Goal: Use online tool/utility

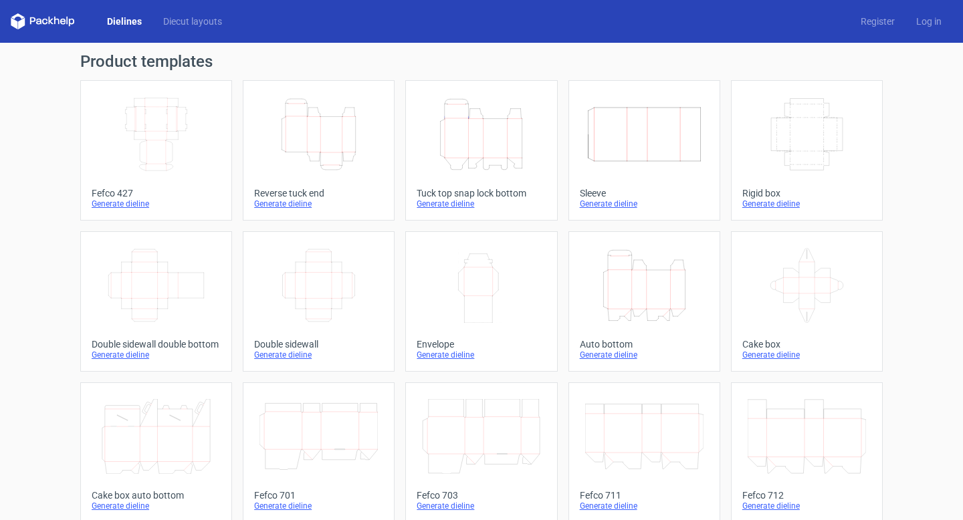
click at [183, 137] on icon "Width Depth Height" at bounding box center [156, 134] width 118 height 75
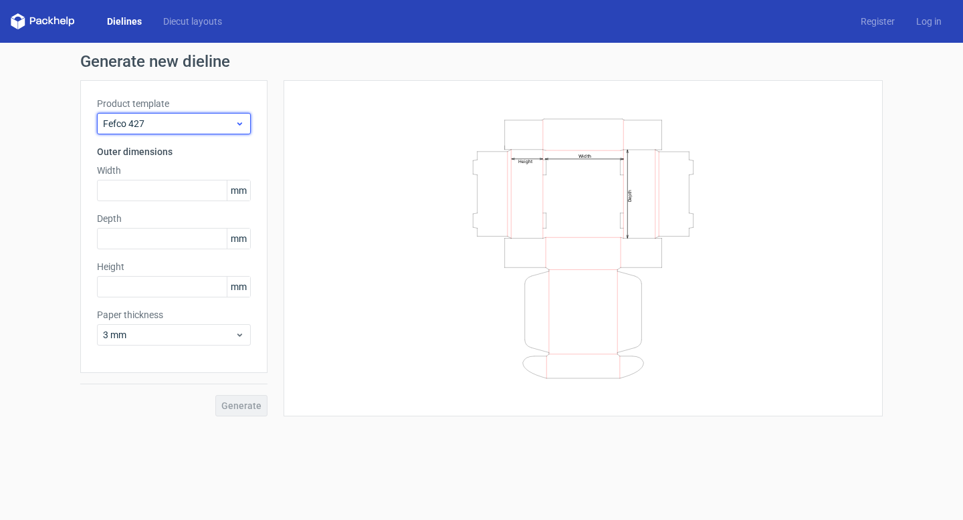
click at [177, 131] on div "Fefco 427" at bounding box center [174, 123] width 154 height 21
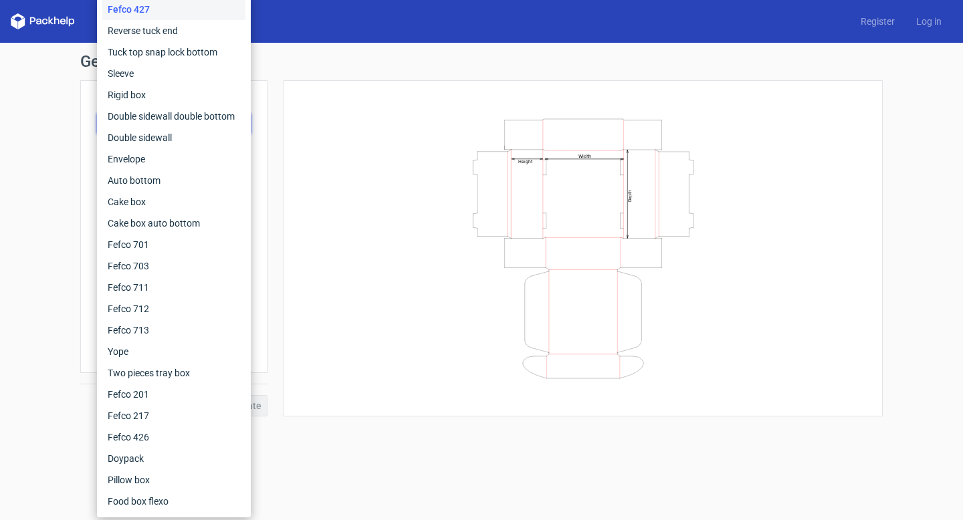
click at [358, 161] on div "Width Depth Height" at bounding box center [583, 248] width 566 height 303
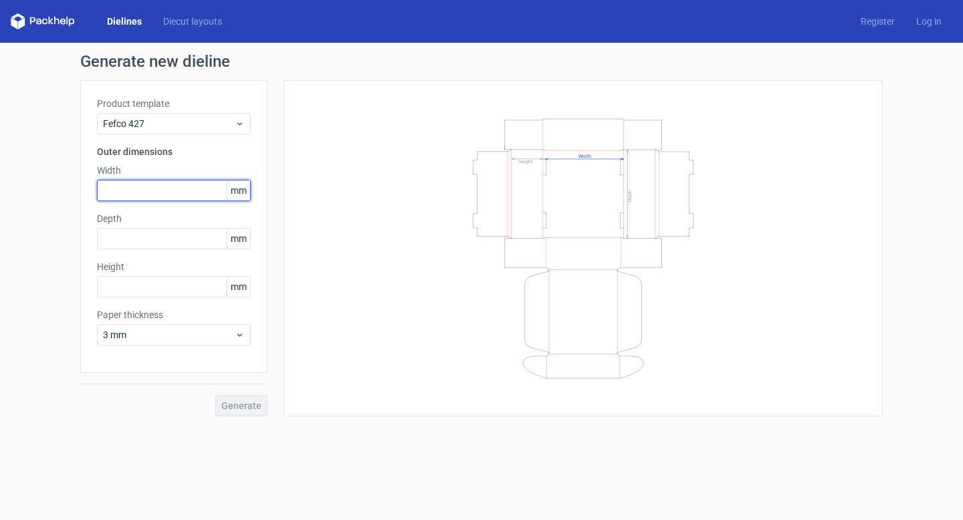
click at [177, 200] on input "text" at bounding box center [174, 190] width 154 height 21
type input "265"
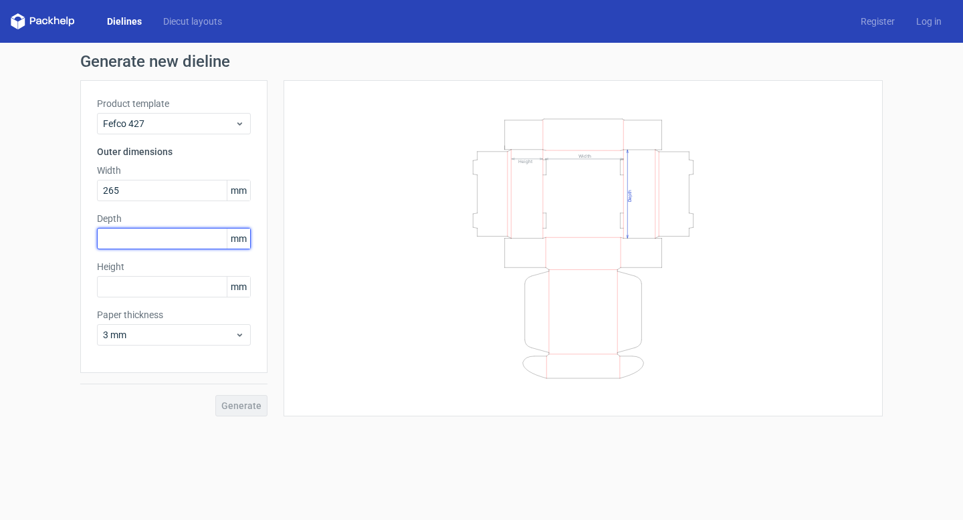
click at [142, 242] on input "text" at bounding box center [174, 238] width 154 height 21
type input "195"
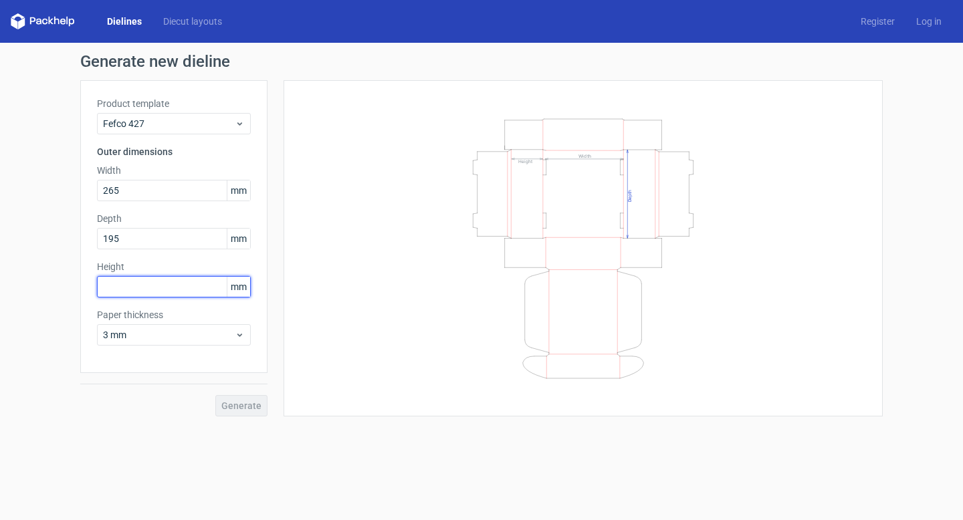
click at [154, 288] on input "text" at bounding box center [174, 286] width 154 height 21
type input "60"
click at [251, 407] on span "Generate" at bounding box center [241, 405] width 40 height 9
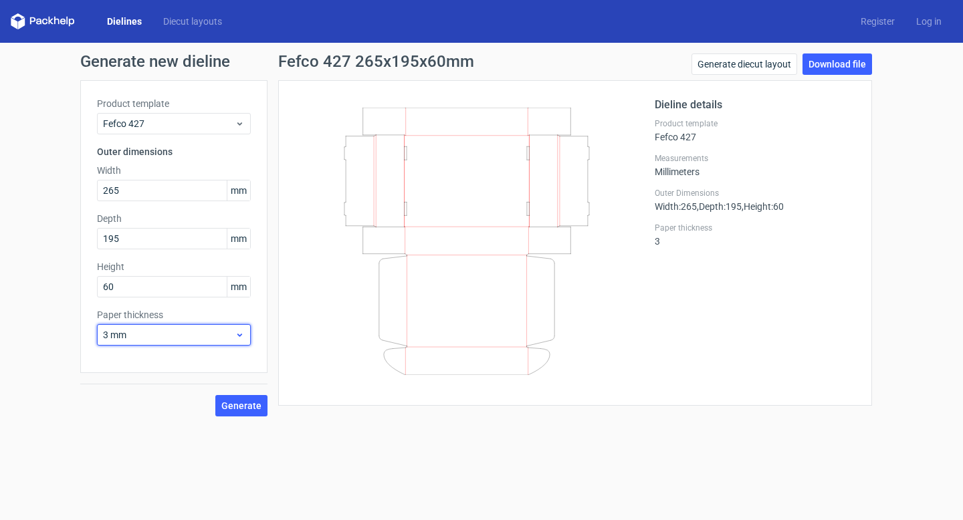
click at [203, 332] on span "3 mm" at bounding box center [169, 334] width 132 height 13
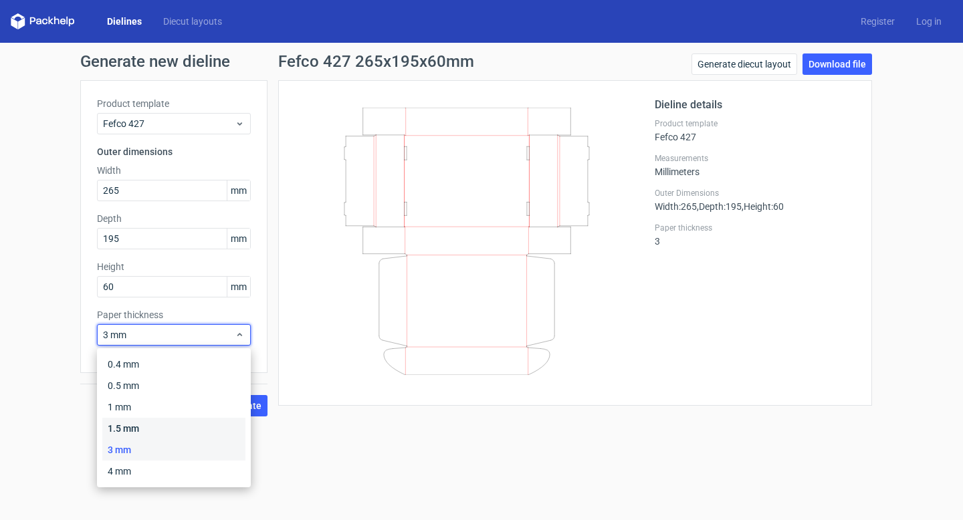
click at [157, 423] on div "1.5 mm" at bounding box center [173, 428] width 143 height 21
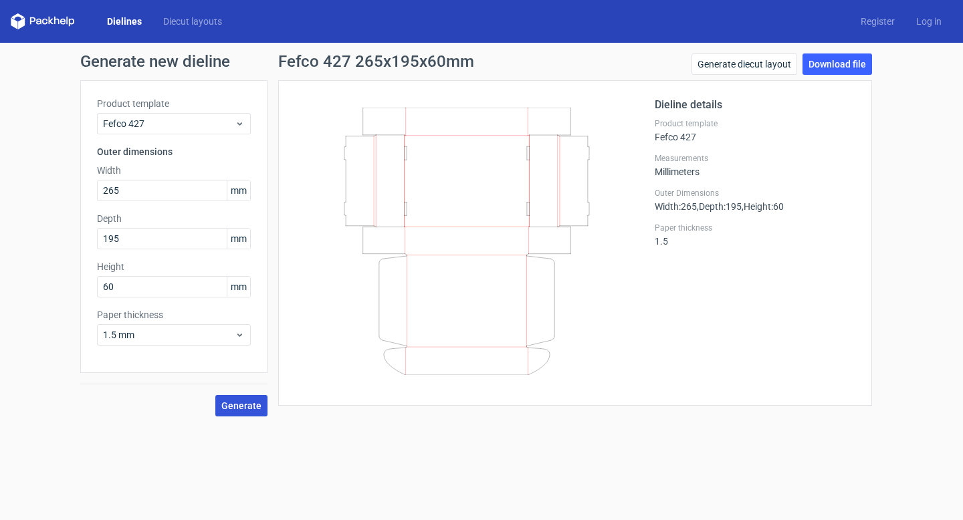
click at [231, 411] on button "Generate" at bounding box center [241, 405] width 52 height 21
